Goal: Task Accomplishment & Management: Manage account settings

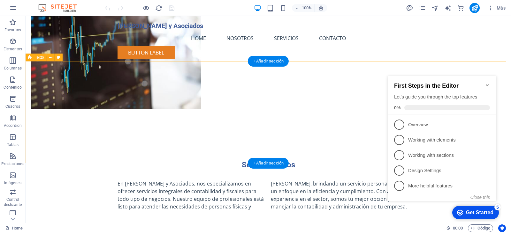
scroll to position [160, 0]
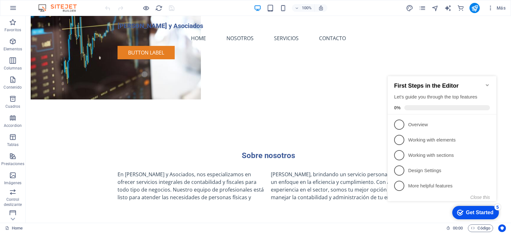
click at [487, 84] on icon "Minimize checklist" at bounding box center [486, 85] width 3 height 2
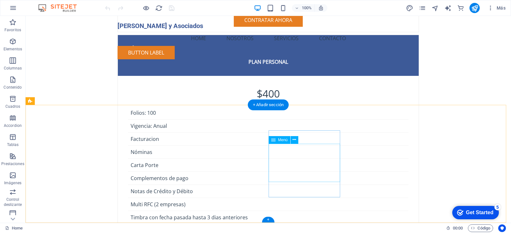
scroll to position [1429, 0]
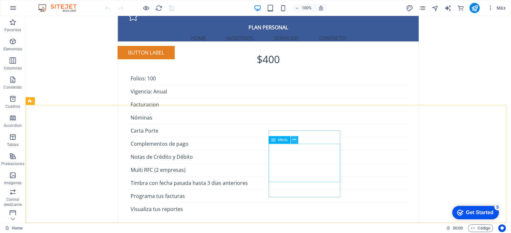
click at [293, 141] on icon at bounding box center [294, 140] width 4 height 7
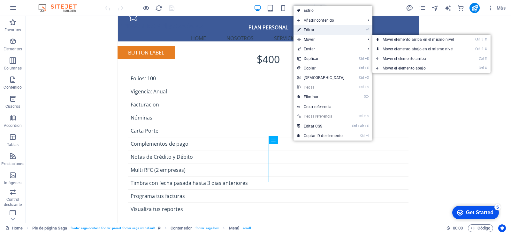
click at [316, 30] on link "⏎ Editar" at bounding box center [320, 30] width 55 height 10
select select
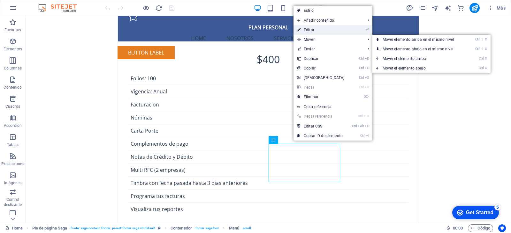
select select
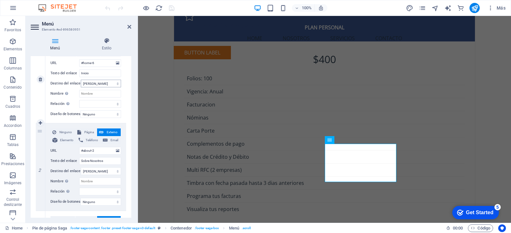
scroll to position [96, 0]
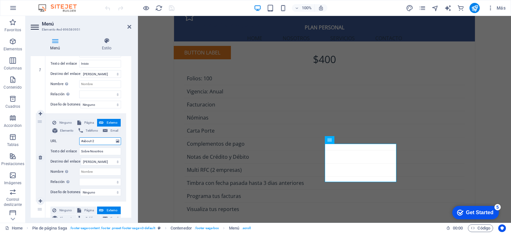
drag, startPoint x: 100, startPoint y: 141, endPoint x: 80, endPoint y: 143, distance: 20.5
click at [80, 143] on input "#about-2" at bounding box center [100, 142] width 42 height 8
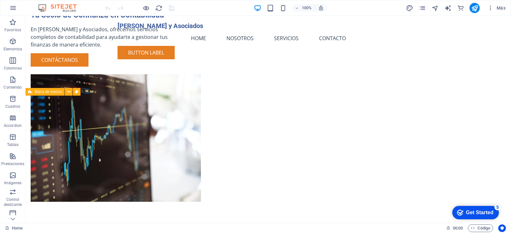
scroll to position [0, 0]
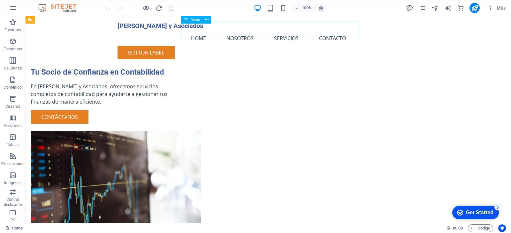
click at [246, 31] on nav "Home Nosotros Servicios Contacto" at bounding box center [267, 38] width 301 height 15
click at [208, 21] on icon at bounding box center [207, 20] width 4 height 7
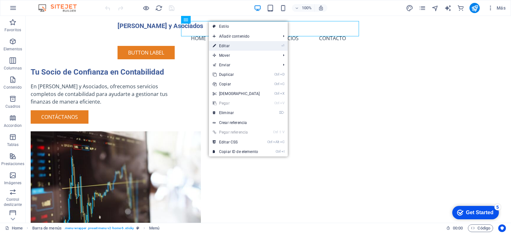
click at [224, 46] on link "⏎ Editar" at bounding box center [236, 46] width 55 height 10
select select
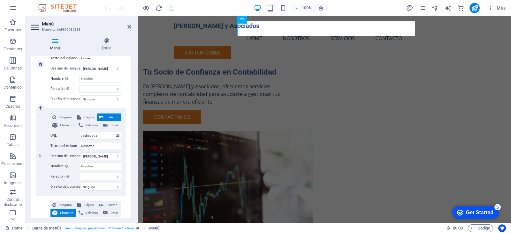
scroll to position [128, 0]
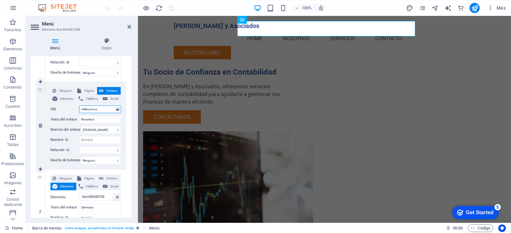
drag, startPoint x: 103, startPoint y: 110, endPoint x: 75, endPoint y: 111, distance: 28.1
click at [75, 111] on div "URL /#about-us" at bounding box center [85, 110] width 71 height 8
paste input "#about-2"
type input "#about-2"
select select
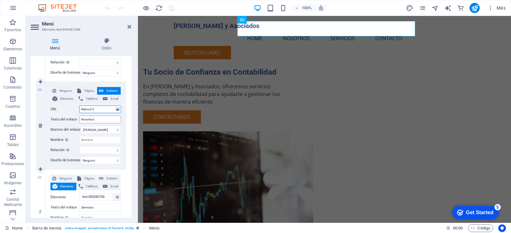
select select
type input "#about-2"
click at [302, 47] on div "Tu Socio de Confianza en Contabilidad En Solórzano y Asociados, ofrecemos servi…" at bounding box center [324, 150] width 373 height 269
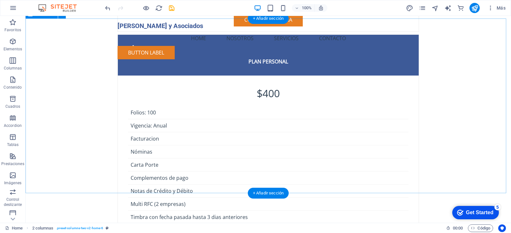
scroll to position [1429, 0]
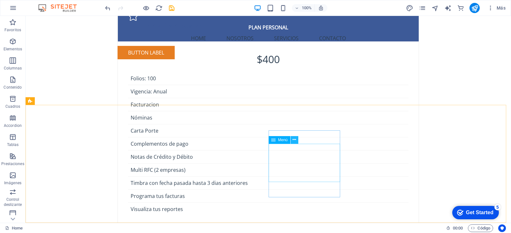
click at [294, 139] on icon at bounding box center [294, 140] width 4 height 7
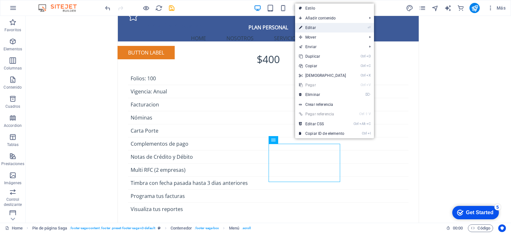
click at [320, 27] on link "⏎ Editar" at bounding box center [322, 28] width 55 height 10
select select
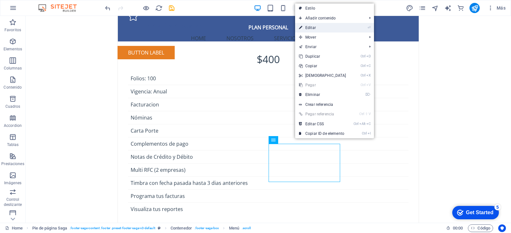
select select
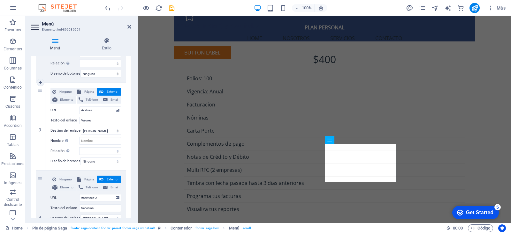
scroll to position [223, 0]
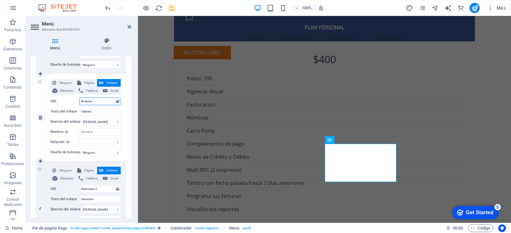
drag, startPoint x: 99, startPoint y: 101, endPoint x: 79, endPoint y: 101, distance: 19.8
click at [79, 101] on div "URL #values" at bounding box center [85, 102] width 71 height 8
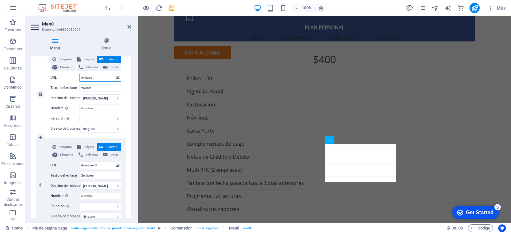
scroll to position [255, 0]
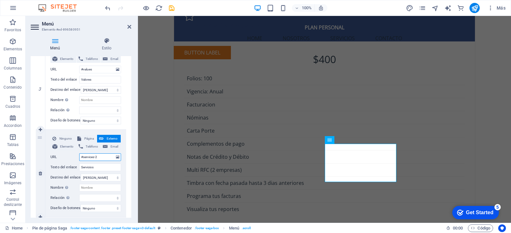
drag, startPoint x: 102, startPoint y: 158, endPoint x: 78, endPoint y: 158, distance: 23.9
click at [78, 158] on div "URL #services-2" at bounding box center [85, 157] width 71 height 8
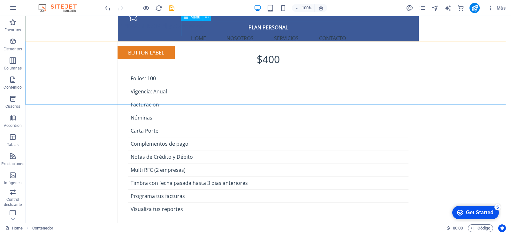
click at [283, 31] on nav "Home Nosotros Servicios Contacto" at bounding box center [267, 38] width 301 height 15
click at [207, 17] on icon at bounding box center [207, 17] width 4 height 7
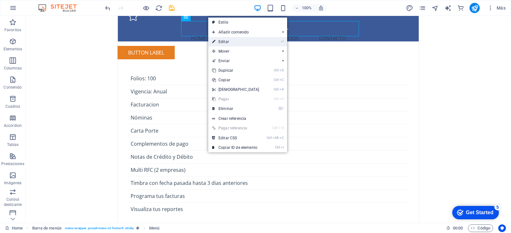
click at [238, 41] on link "⏎ Editar" at bounding box center [235, 42] width 55 height 10
select select
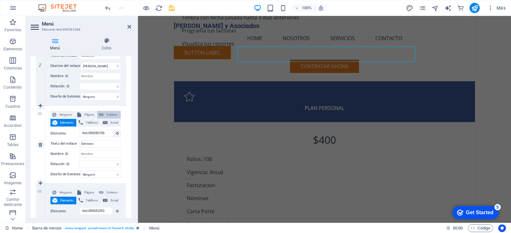
scroll to position [1404, 0]
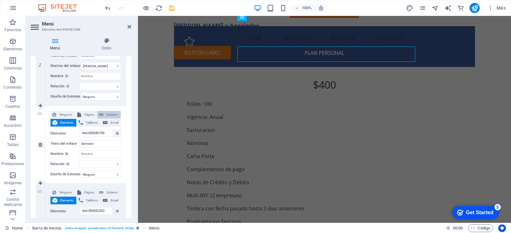
click at [108, 115] on span "Externo" at bounding box center [111, 115] width 13 height 8
select select
select select "blank"
select select
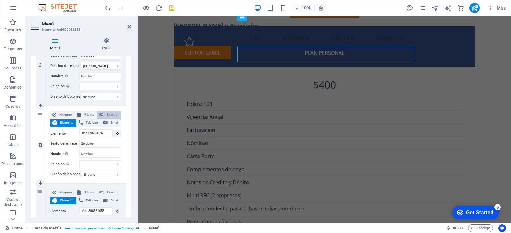
select select
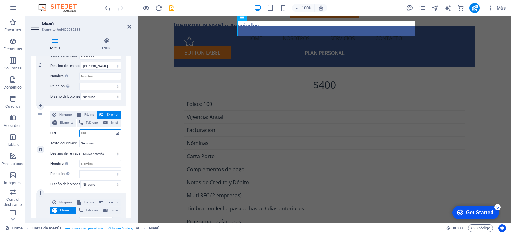
paste input "#services-2"
type input "#services-2"
select select
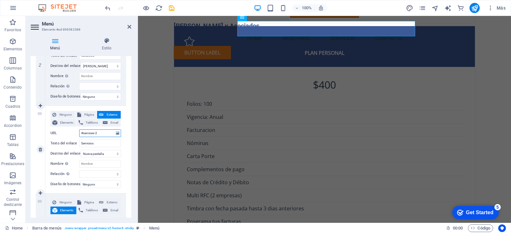
select select
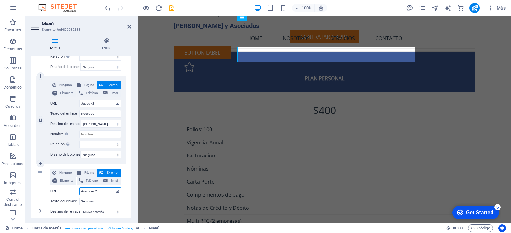
scroll to position [139, 0]
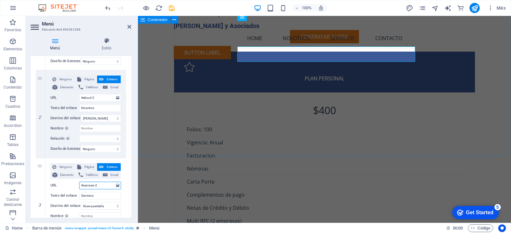
type input "#services-2"
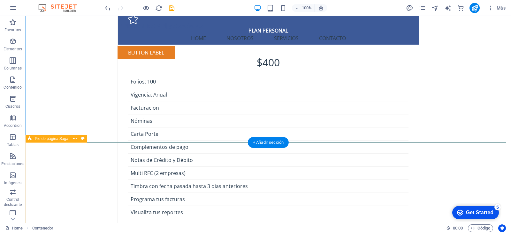
scroll to position [1429, 0]
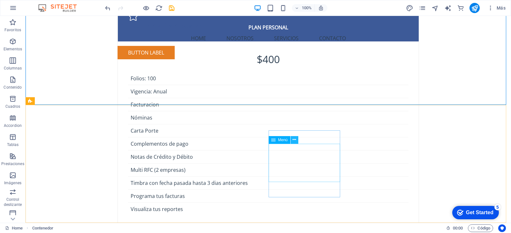
click at [293, 140] on icon at bounding box center [294, 140] width 4 height 7
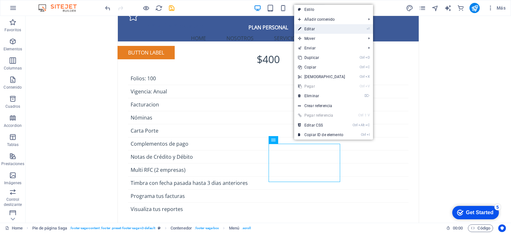
click at [320, 27] on link "⏎ Editar" at bounding box center [321, 29] width 55 height 10
select select
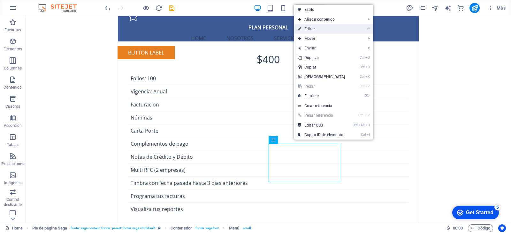
select select
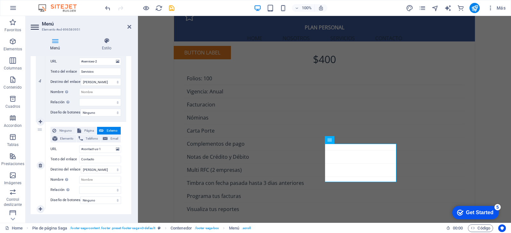
scroll to position [364, 0]
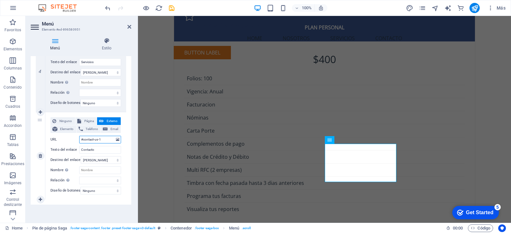
drag, startPoint x: 106, startPoint y: 137, endPoint x: 75, endPoint y: 138, distance: 30.6
click at [75, 138] on div "URL #contact-us-1" at bounding box center [85, 140] width 71 height 8
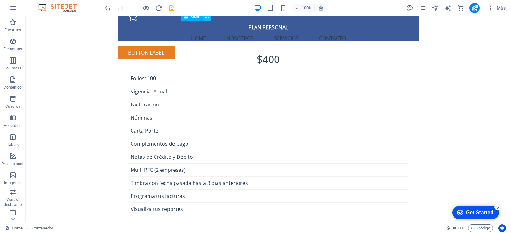
click at [206, 19] on icon at bounding box center [207, 17] width 4 height 7
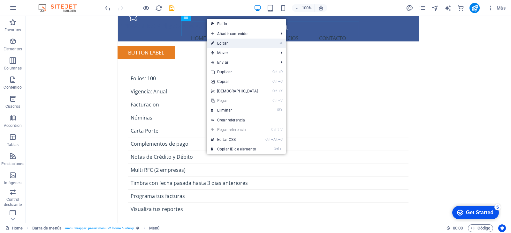
click at [227, 44] on link "⏎ Editar" at bounding box center [234, 44] width 55 height 10
select select
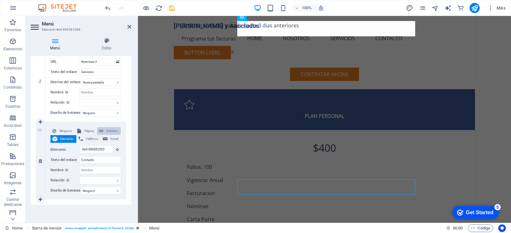
scroll to position [1404, 0]
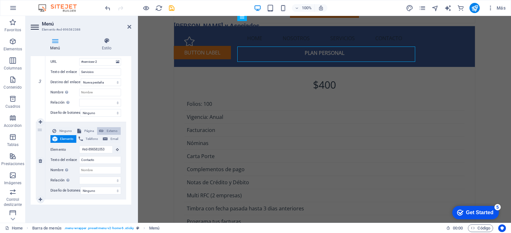
click at [107, 127] on span "Externo" at bounding box center [111, 131] width 13 height 8
select select
select select "blank"
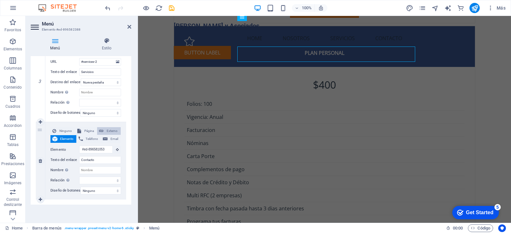
select select
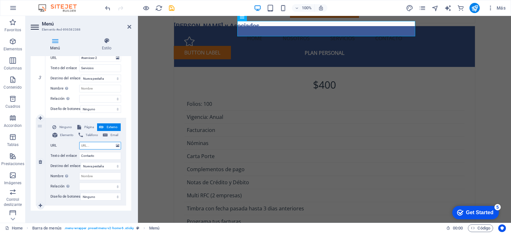
paste input "#contact-us-1"
type input "#contact-us-1"
select select
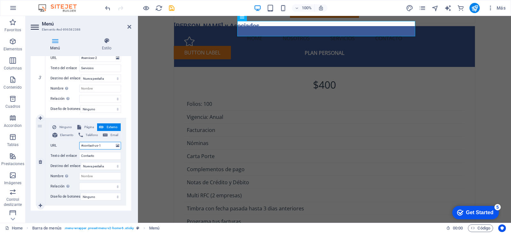
select select
type input "#contact-us-1"
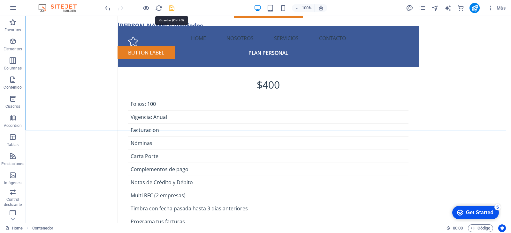
click at [171, 9] on icon "save" at bounding box center [171, 7] width 7 height 7
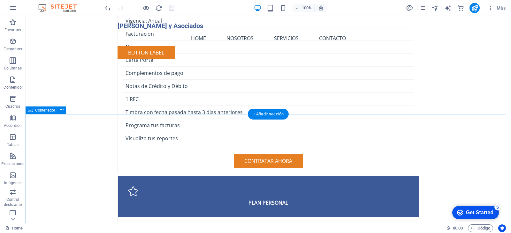
scroll to position [1244, 0]
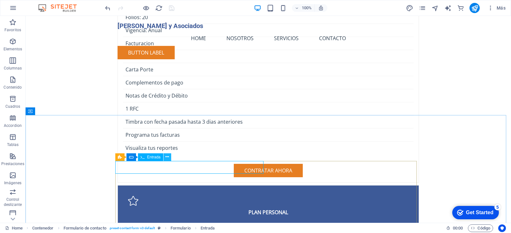
click at [166, 157] on icon at bounding box center [167, 157] width 4 height 7
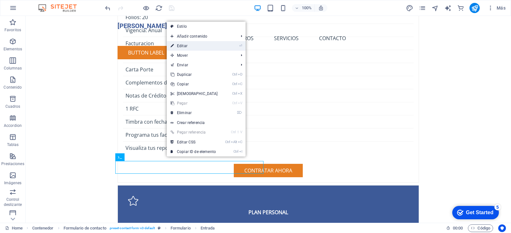
click at [198, 46] on link "⏎ Editar" at bounding box center [194, 46] width 55 height 10
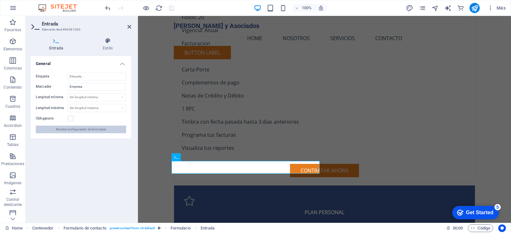
click at [93, 128] on span "Mostrar configuración de formulario" at bounding box center [81, 130] width 50 height 8
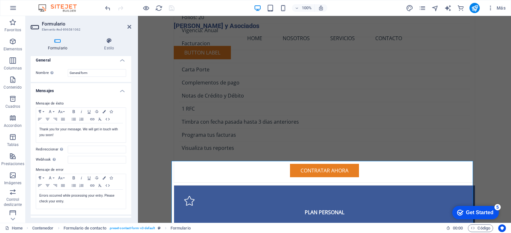
scroll to position [0, 0]
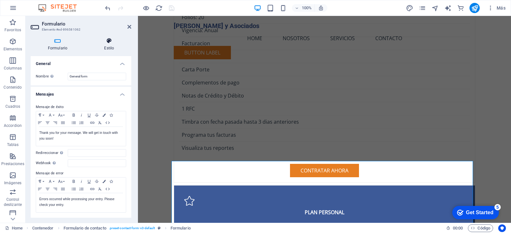
click at [108, 46] on h4 "Estilo" at bounding box center [109, 44] width 44 height 13
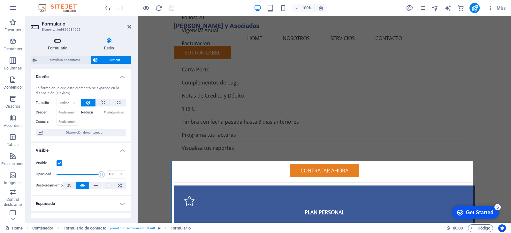
click at [61, 49] on h4 "Formulario" at bounding box center [59, 44] width 56 height 13
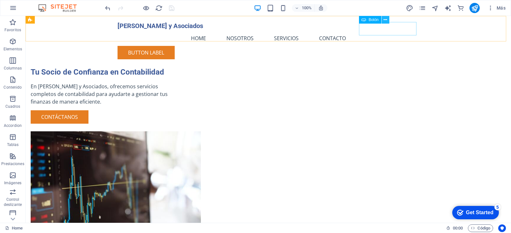
click at [386, 19] on icon at bounding box center [385, 20] width 4 height 7
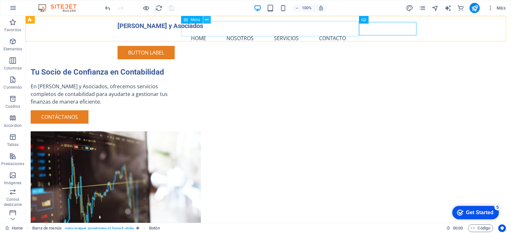
click at [208, 19] on icon at bounding box center [207, 20] width 4 height 7
click at [234, 31] on nav "Home Nosotros Servicios Contacto" at bounding box center [267, 38] width 301 height 15
click at [208, 20] on icon at bounding box center [207, 20] width 4 height 7
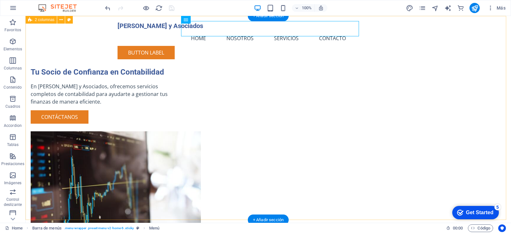
click at [211, 48] on div "Tu Socio de Confianza en Contabilidad En Solórzano y Asociados, ofrecemos servi…" at bounding box center [268, 150] width 485 height 269
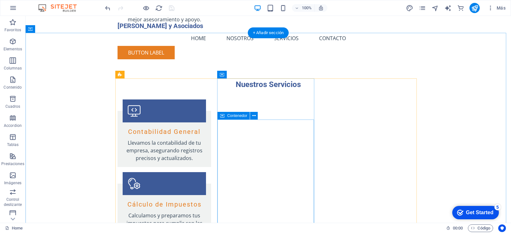
scroll to position [638, 0]
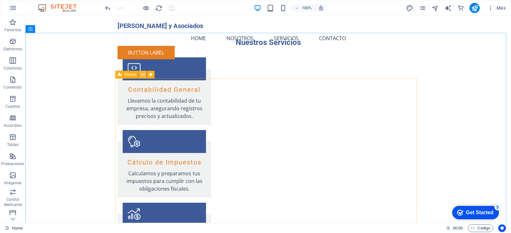
click at [141, 75] on icon at bounding box center [143, 74] width 4 height 7
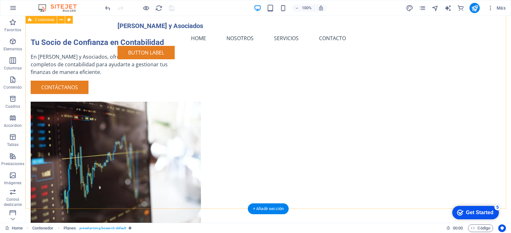
scroll to position [0, 0]
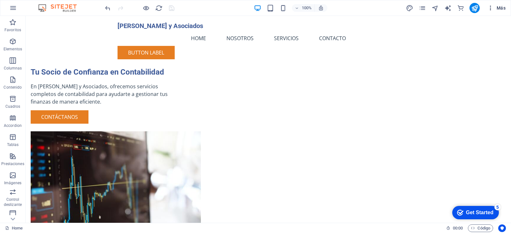
click at [494, 7] on span "Más" at bounding box center [496, 8] width 18 height 6
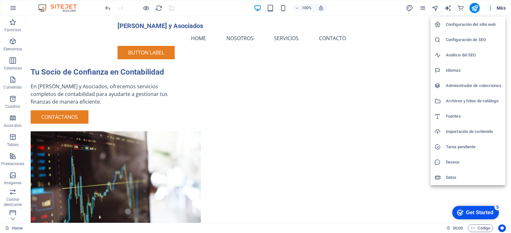
click at [480, 24] on h6 "Configuración del sitio web" at bounding box center [473, 25] width 56 height 8
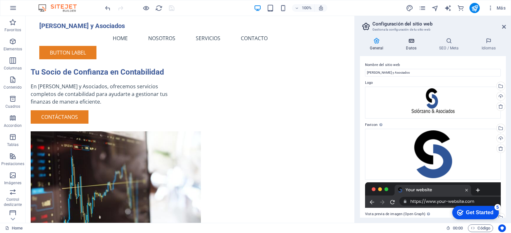
click at [407, 42] on icon at bounding box center [411, 41] width 31 height 6
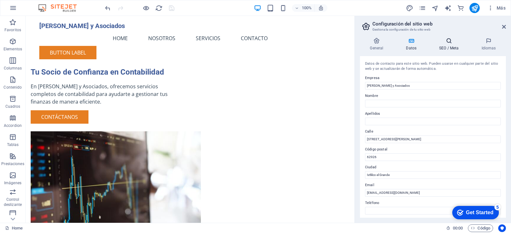
click at [444, 44] on h4 "SEO / Meta" at bounding box center [450, 44] width 42 height 13
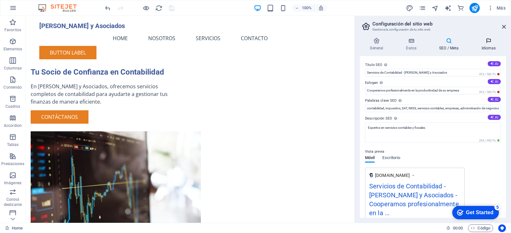
click at [485, 41] on icon at bounding box center [488, 41] width 34 height 6
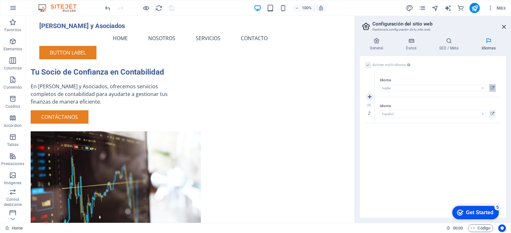
click at [491, 86] on icon at bounding box center [492, 88] width 4 height 8
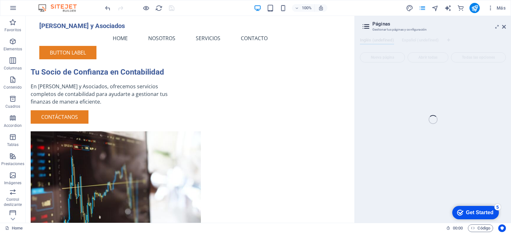
click at [368, 28] on div "Home (en) Favoritos Elementos Columnas Contenido Cuadros Accordion Tablas Prest…" at bounding box center [255, 119] width 511 height 207
click at [365, 26] on div "Home (en) Favoritos Elementos Columnas Contenido Cuadros Accordion Tablas Prest…" at bounding box center [255, 119] width 511 height 207
click at [494, 7] on span "Más" at bounding box center [496, 8] width 18 height 6
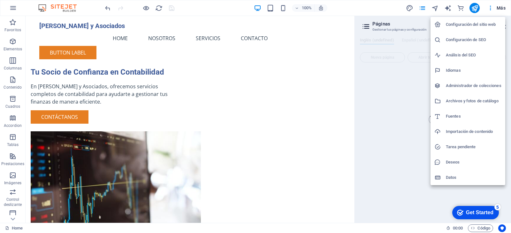
click at [455, 70] on h6 "Idiomas" at bounding box center [473, 71] width 56 height 8
select select "73"
select select "44"
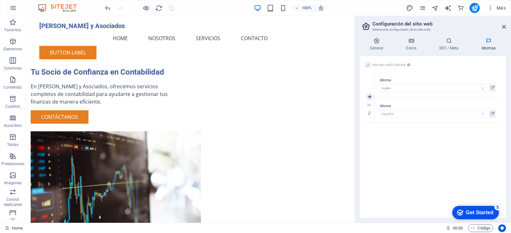
click at [379, 89] on div "Idioma Abkhazian Afar Afrikaans Akan Albanés Alemán Amharic Árabe Aragonese Arm…" at bounding box center [437, 84] width 126 height 26
click at [368, 65] on label at bounding box center [368, 65] width 6 height 6
click at [367, 67] on label at bounding box center [368, 65] width 6 height 6
click at [367, 66] on label at bounding box center [368, 65] width 6 height 6
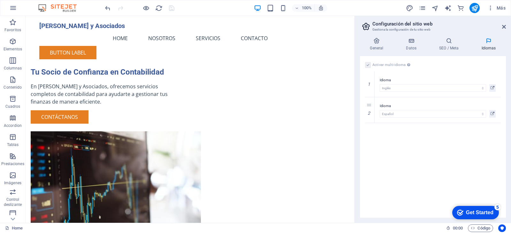
click at [367, 66] on label at bounding box center [368, 65] width 6 height 6
click at [449, 42] on icon at bounding box center [449, 41] width 40 height 6
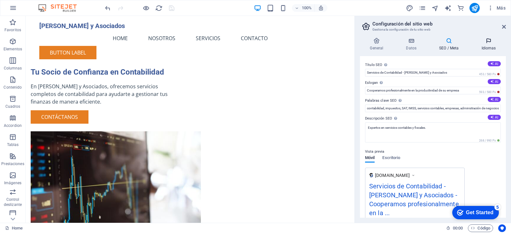
click at [488, 42] on icon at bounding box center [488, 41] width 34 height 6
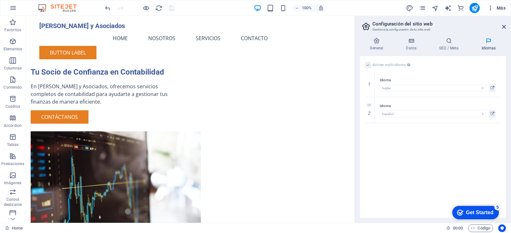
click at [492, 8] on icon "button" at bounding box center [490, 8] width 6 height 6
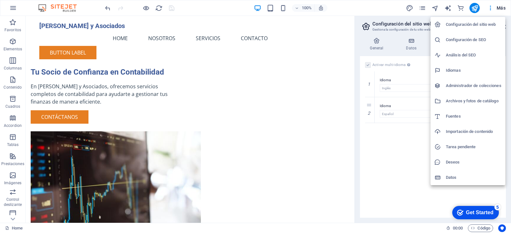
click at [467, 40] on h6 "Configuración de SEO" at bounding box center [473, 40] width 56 height 8
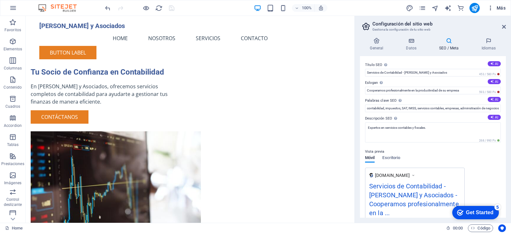
click at [497, 6] on span "Más" at bounding box center [496, 8] width 18 height 6
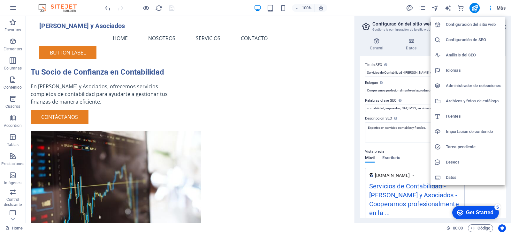
click at [461, 57] on h6 "Análisis del SEO" at bounding box center [473, 55] width 56 height 8
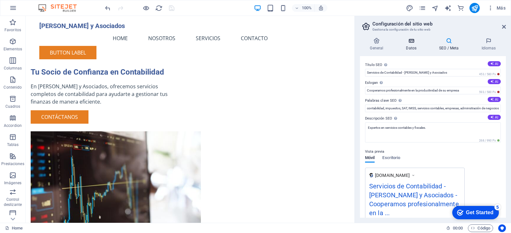
click at [411, 47] on h4 "Datos" at bounding box center [412, 44] width 33 height 13
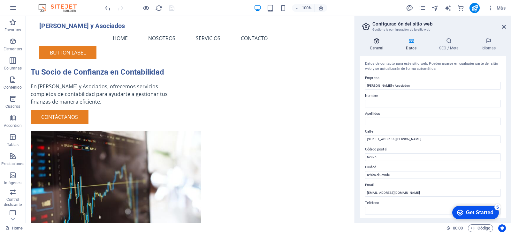
click at [386, 45] on h4 "General" at bounding box center [378, 44] width 36 height 13
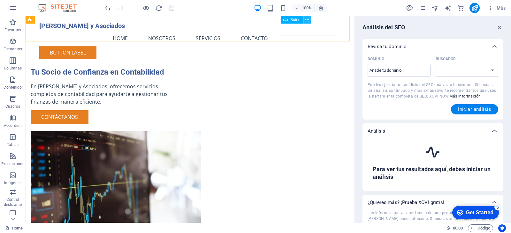
select select "google.com"
click at [306, 21] on icon at bounding box center [307, 20] width 4 height 7
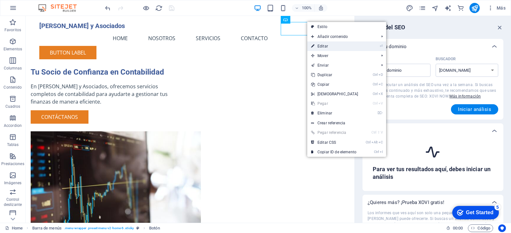
click at [333, 46] on link "⏎ Editar" at bounding box center [334, 46] width 55 height 10
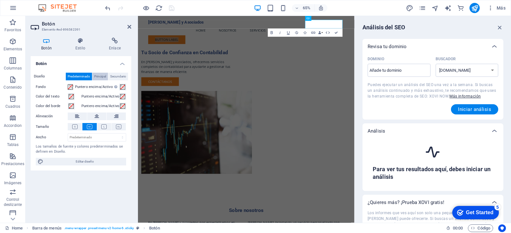
click at [99, 76] on span "Principal" at bounding box center [100, 77] width 12 height 8
click at [120, 75] on span "Secundario" at bounding box center [118, 77] width 16 height 8
click at [74, 77] on span "Predeterminado" at bounding box center [79, 77] width 22 height 8
click at [44, 43] on icon at bounding box center [47, 41] width 32 height 6
click at [109, 41] on icon at bounding box center [114, 41] width 33 height 6
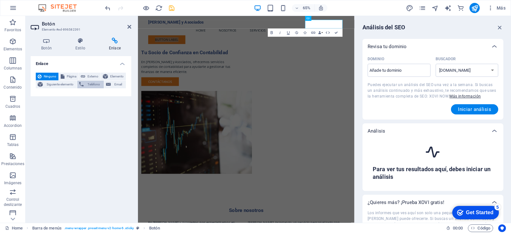
click at [92, 84] on span "Teléfono" at bounding box center [94, 85] width 16 height 8
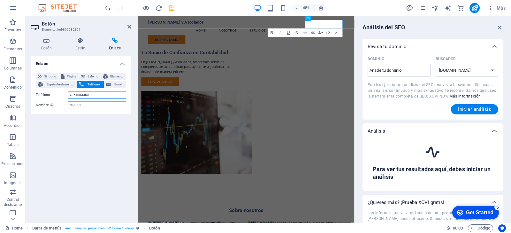
type input "7351803360"
click at [84, 106] on input "Nombre Una descripción adicional del enlace no debería ser igual al texto del e…" at bounding box center [97, 105] width 58 height 8
type input "M"
type input "Llamar"
click at [181, 124] on div "Tu Socio de Confianza en Contabilidad En Solórzano y Asociados, ofrecemos servi…" at bounding box center [214, 95] width 143 height 57
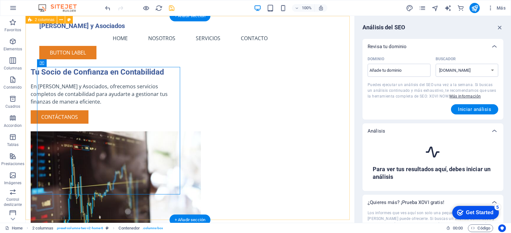
click at [224, 45] on div "Tu Socio de Confianza en Contabilidad En Solórzano y Asociados, ofrecemos servi…" at bounding box center [190, 150] width 329 height 269
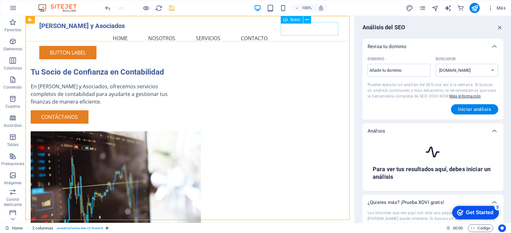
click at [304, 46] on div "Button label" at bounding box center [189, 52] width 301 height 13
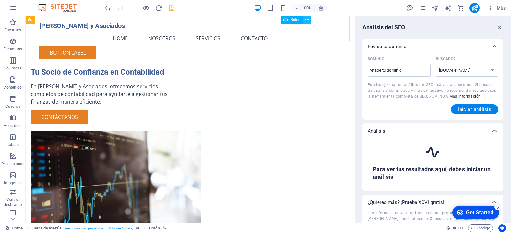
click at [308, 20] on icon at bounding box center [307, 20] width 4 height 7
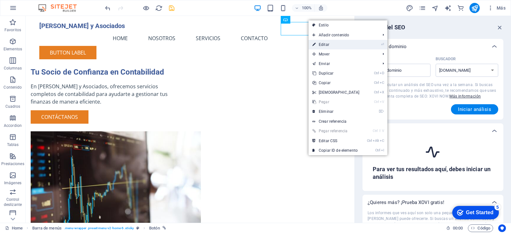
click at [344, 42] on link "⏎ Editar" at bounding box center [335, 45] width 55 height 10
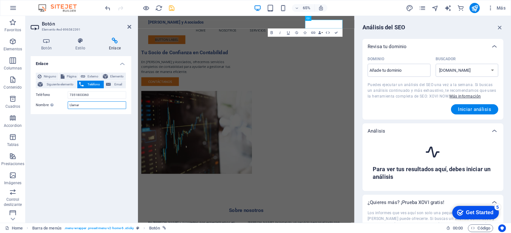
drag, startPoint x: 89, startPoint y: 107, endPoint x: 63, endPoint y: 103, distance: 26.7
click at [63, 103] on div "Nombre Una descripción adicional del enlace no debería ser igual al texto del e…" at bounding box center [81, 105] width 90 height 8
type input "C"
type input "s"
type input "S&A Contadores Publicos"
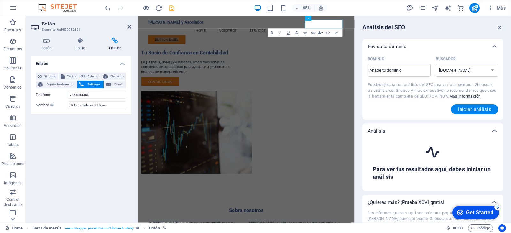
click at [116, 114] on div "Ninguno Página Externo Elemento Siguiente elemento Teléfono Email Página Home S…" at bounding box center [81, 91] width 101 height 47
click at [49, 45] on h4 "Botón" at bounding box center [48, 44] width 34 height 13
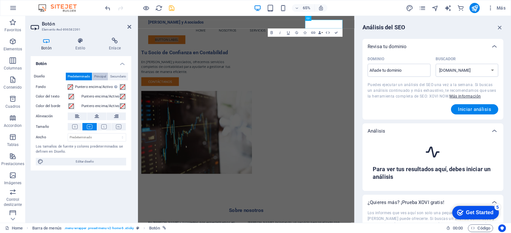
click at [97, 76] on span "Principal" at bounding box center [100, 77] width 12 height 8
click at [81, 77] on span "Predeterminado" at bounding box center [79, 77] width 22 height 8
click at [99, 78] on span "Principal" at bounding box center [100, 77] width 12 height 8
click at [85, 77] on span "Predeterminado" at bounding box center [79, 77] width 22 height 8
click at [78, 45] on h4 "Estilo" at bounding box center [82, 44] width 34 height 13
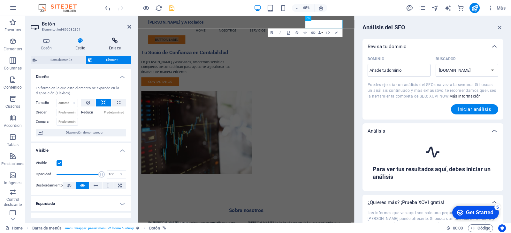
click at [112, 43] on icon at bounding box center [114, 41] width 33 height 6
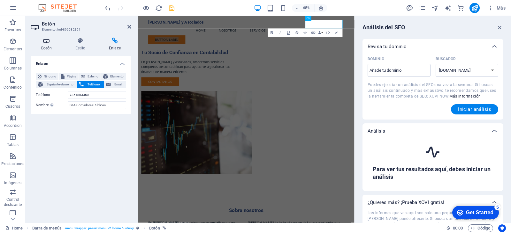
click at [44, 42] on icon at bounding box center [47, 41] width 32 height 6
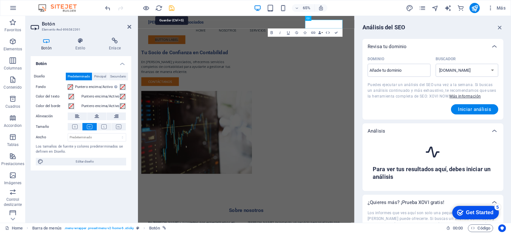
click at [169, 8] on icon "save" at bounding box center [171, 7] width 7 height 7
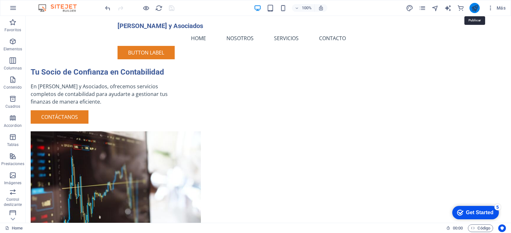
click at [475, 9] on icon "publish" at bounding box center [474, 7] width 7 height 7
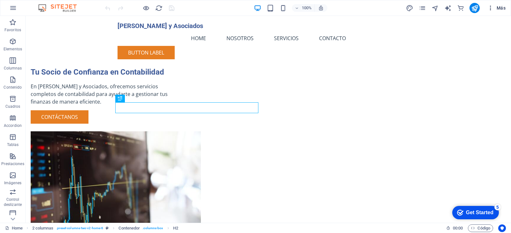
click at [496, 8] on span "Más" at bounding box center [496, 8] width 18 height 6
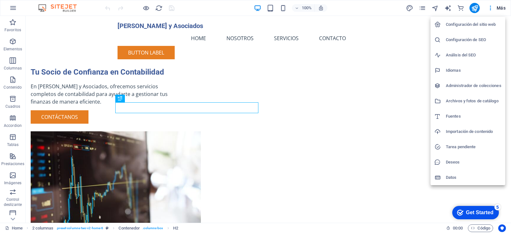
click at [461, 71] on h6 "Idiomas" at bounding box center [473, 71] width 56 height 8
select select "73"
select select "44"
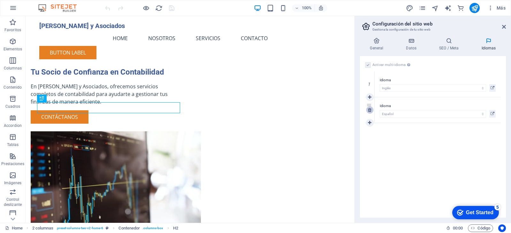
click at [370, 111] on icon at bounding box center [370, 110] width 4 height 4
click at [443, 44] on icon at bounding box center [449, 41] width 40 height 6
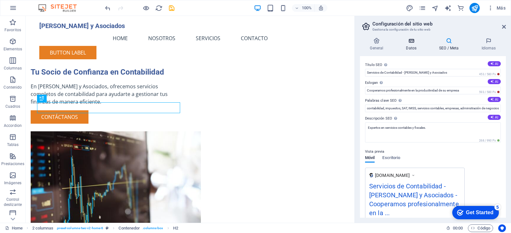
click at [414, 46] on h4 "Datos" at bounding box center [412, 44] width 33 height 13
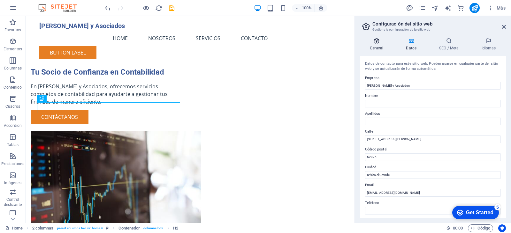
click at [379, 50] on h4 "General" at bounding box center [378, 44] width 36 height 13
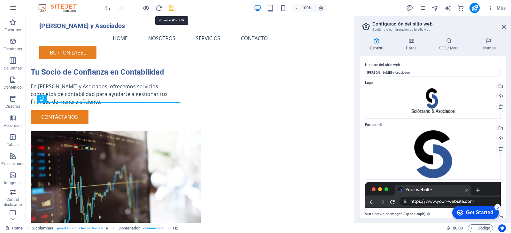
click at [170, 7] on icon "save" at bounding box center [171, 7] width 7 height 7
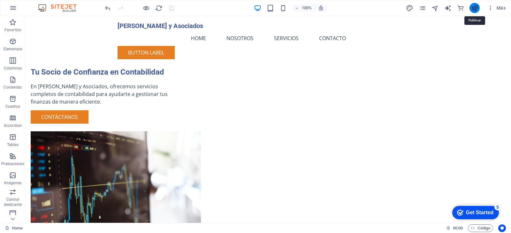
click at [476, 5] on icon "publish" at bounding box center [474, 7] width 7 height 7
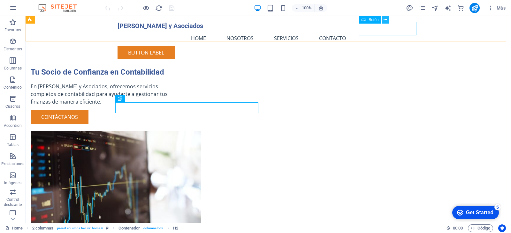
click at [385, 19] on icon at bounding box center [385, 20] width 4 height 7
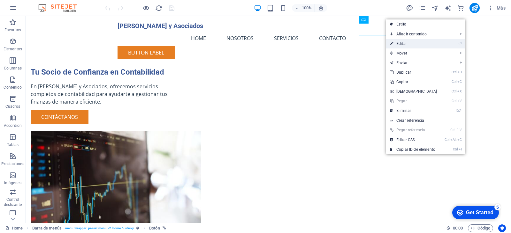
click at [418, 43] on link "⏎ Editar" at bounding box center [413, 44] width 55 height 10
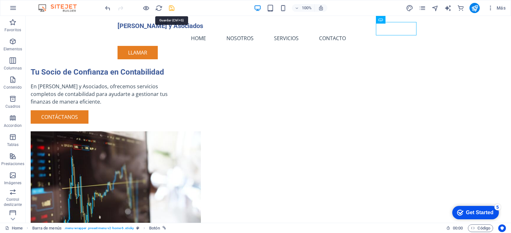
click at [172, 9] on icon "save" at bounding box center [171, 7] width 7 height 7
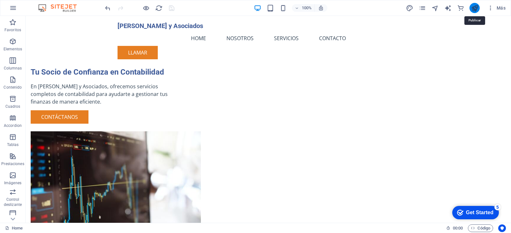
click at [474, 9] on icon "publish" at bounding box center [474, 7] width 7 height 7
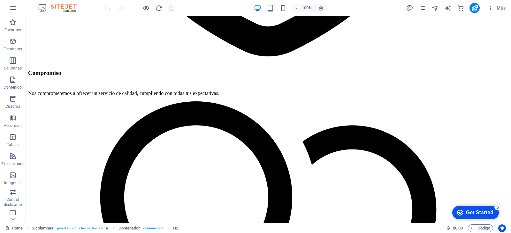
scroll to position [1429, 0]
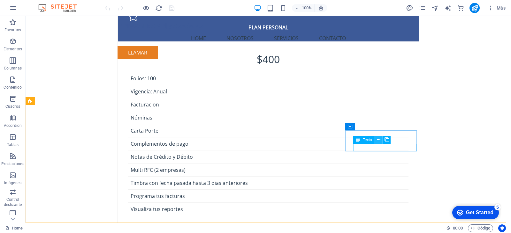
click at [378, 140] on icon at bounding box center [379, 140] width 4 height 7
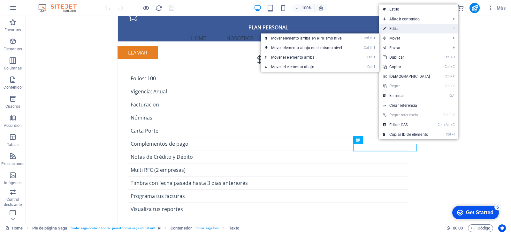
click at [405, 30] on link "⏎ Editar" at bounding box center [406, 29] width 55 height 10
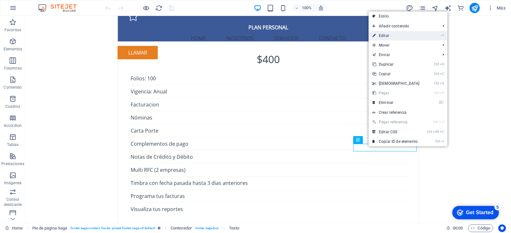
click at [393, 35] on link "⏎ Editar" at bounding box center [395, 36] width 55 height 10
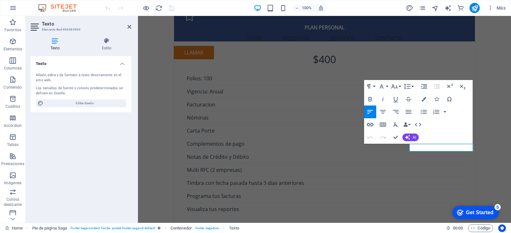
click at [370, 125] on icon "button" at bounding box center [370, 125] width 8 height 8
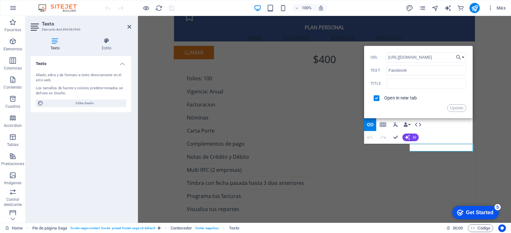
drag, startPoint x: 444, startPoint y: 58, endPoint x: 382, endPoint y: 51, distance: 62.9
click at [382, 51] on div "Back Choose Link Home (en) Subpage (en) Legal Notice (en) Privacy (en) Seleccio…" at bounding box center [418, 82] width 108 height 72
type input "https://www.facebook.com/people/SA-Contadores-P%C3%BAblicos/100066758049023"
click at [453, 109] on button "Update" at bounding box center [456, 108] width 19 height 8
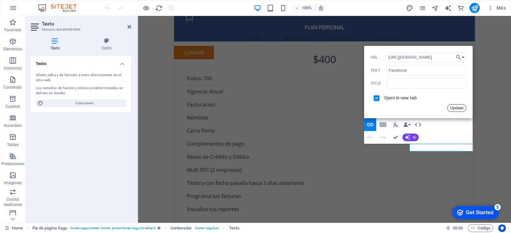
scroll to position [0, 0]
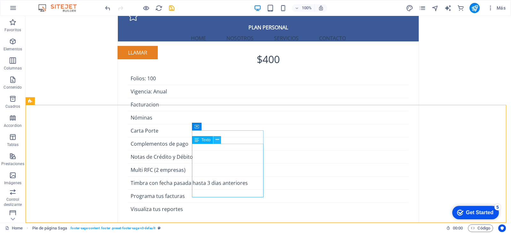
click at [216, 141] on icon at bounding box center [217, 140] width 4 height 7
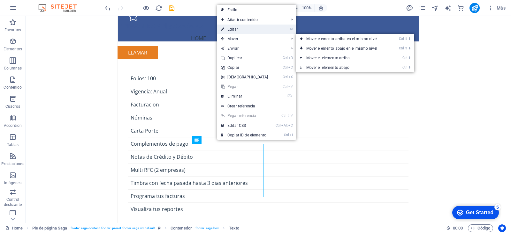
click at [246, 29] on link "⏎ Editar" at bounding box center [244, 30] width 55 height 10
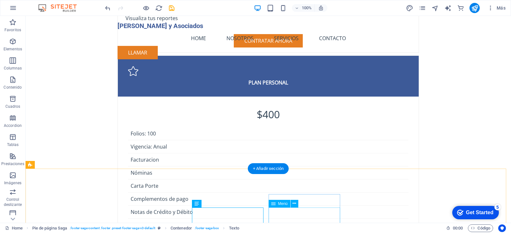
scroll to position [1429, 0]
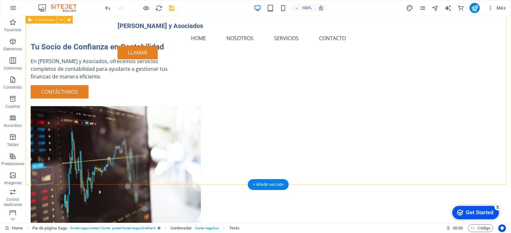
scroll to position [0, 0]
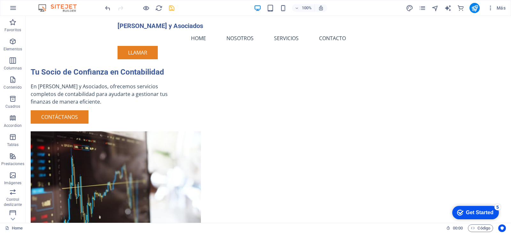
click at [169, 8] on icon "save" at bounding box center [171, 7] width 7 height 7
click at [141, 142] on icon at bounding box center [141, 141] width 4 height 7
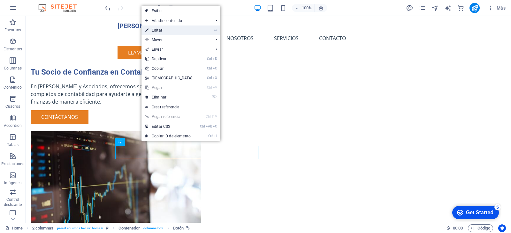
click at [172, 31] on link "⏎ Editar" at bounding box center [168, 31] width 55 height 10
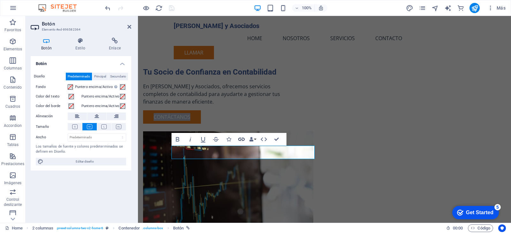
click at [240, 140] on icon "button" at bounding box center [241, 140] width 8 height 8
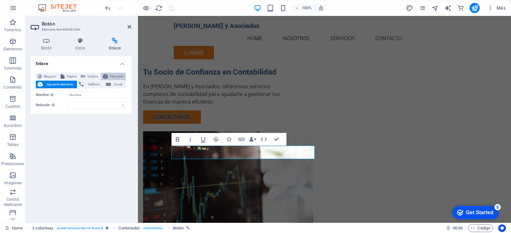
click at [112, 77] on span "Elemento" at bounding box center [117, 77] width 14 height 8
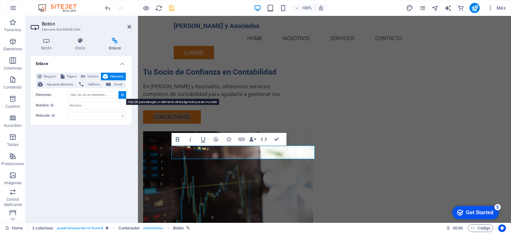
click at [122, 94] on icon at bounding box center [122, 94] width 3 height 3
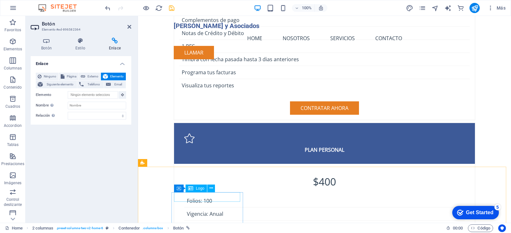
scroll to position [1276, 0]
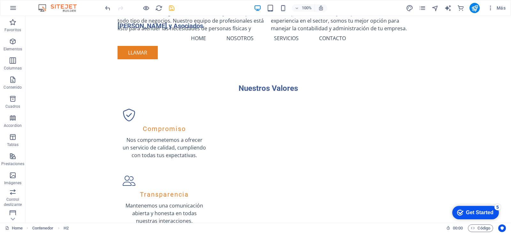
scroll to position [0, 0]
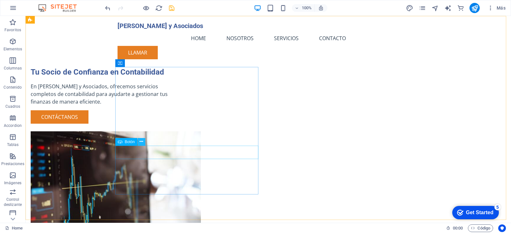
click at [142, 143] on icon at bounding box center [141, 141] width 4 height 7
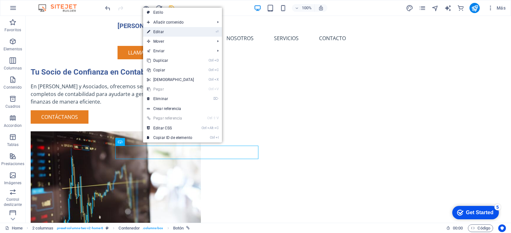
click at [161, 31] on link "⏎ Editar" at bounding box center [170, 32] width 55 height 10
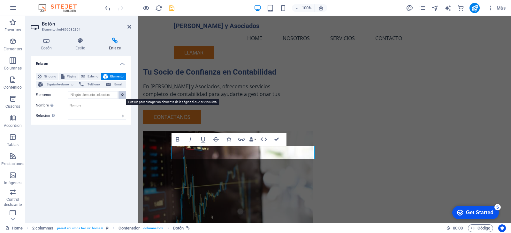
click at [122, 95] on icon at bounding box center [122, 94] width 3 height 3
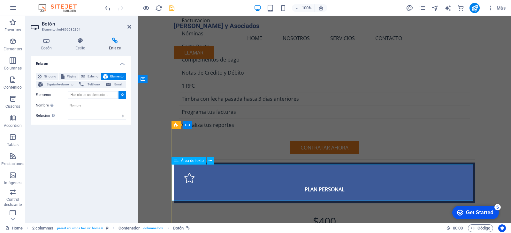
scroll to position [1276, 0]
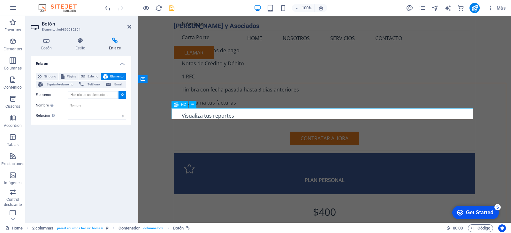
type input "#ed-896581053"
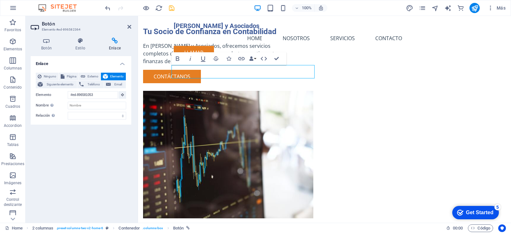
scroll to position [0, 0]
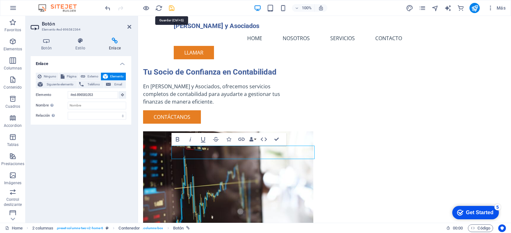
click at [176, 10] on div "100% Más" at bounding box center [306, 8] width 404 height 10
click at [172, 7] on icon "save" at bounding box center [171, 7] width 7 height 7
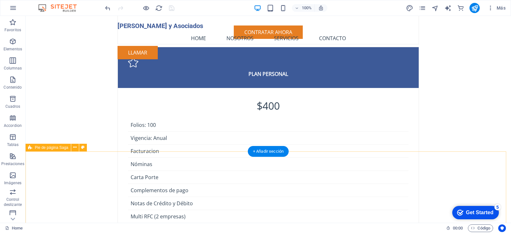
scroll to position [1372, 0]
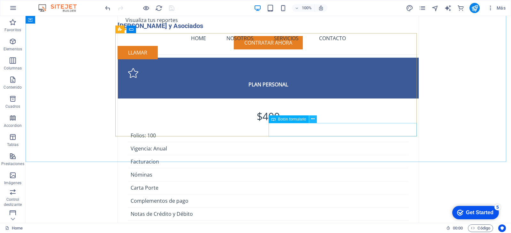
click at [313, 119] on icon at bounding box center [313, 119] width 4 height 7
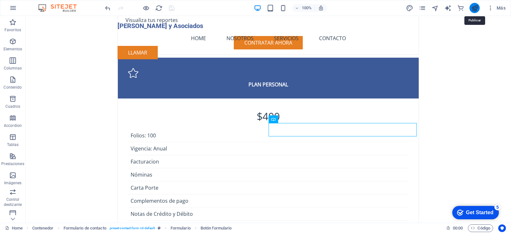
click at [473, 8] on icon "publish" at bounding box center [474, 7] width 7 height 7
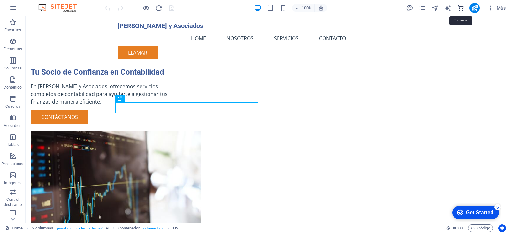
click at [459, 10] on icon "commerce" at bounding box center [460, 7] width 7 height 7
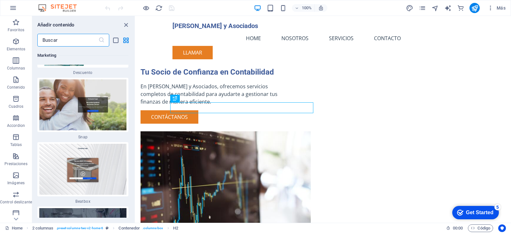
scroll to position [11443, 0]
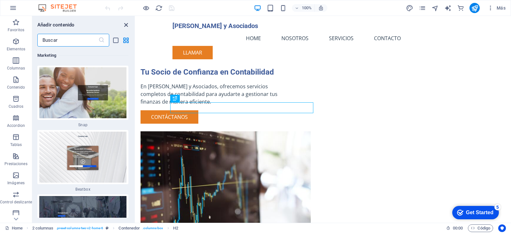
click at [125, 27] on icon "close panel" at bounding box center [125, 24] width 7 height 7
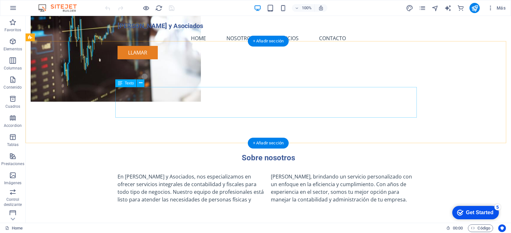
scroll to position [64, 0]
